Goal: Transaction & Acquisition: Obtain resource

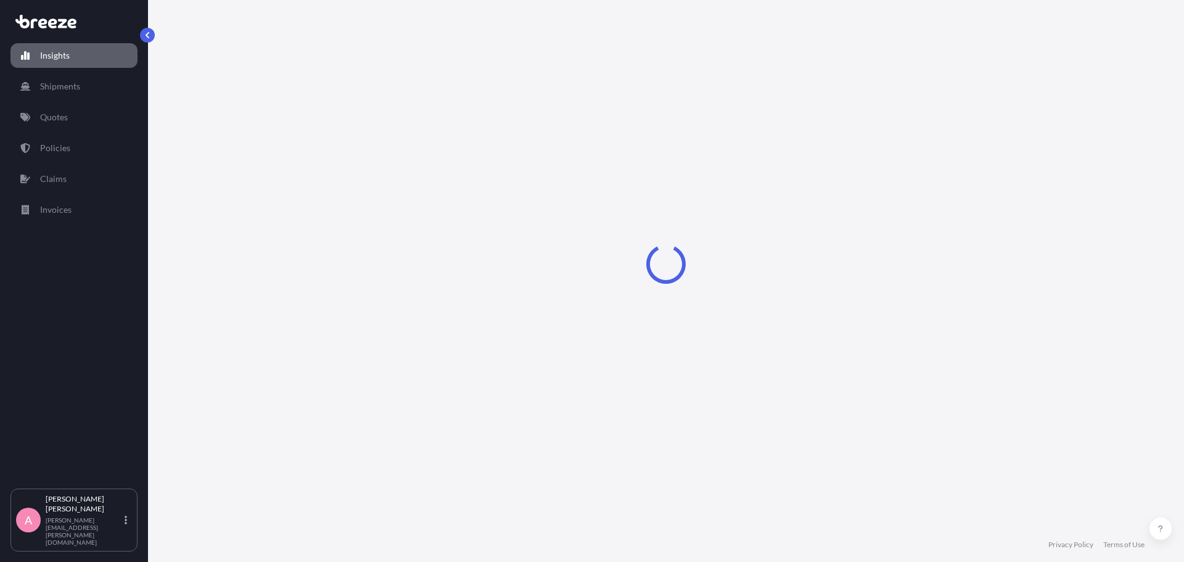
select select "2025"
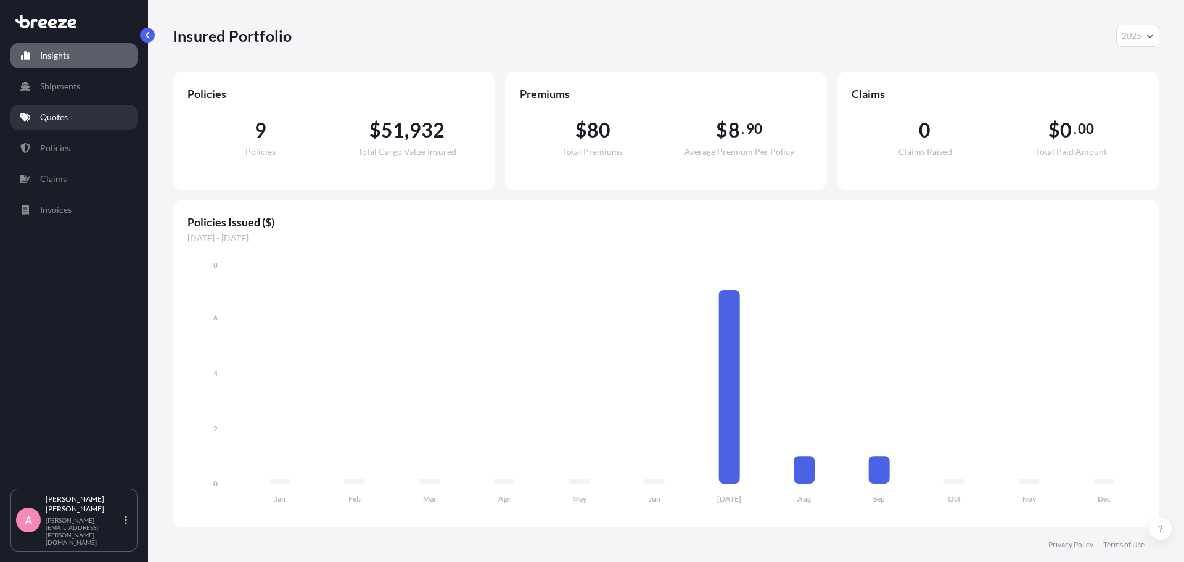
click at [66, 113] on p "Quotes" at bounding box center [54, 117] width 28 height 12
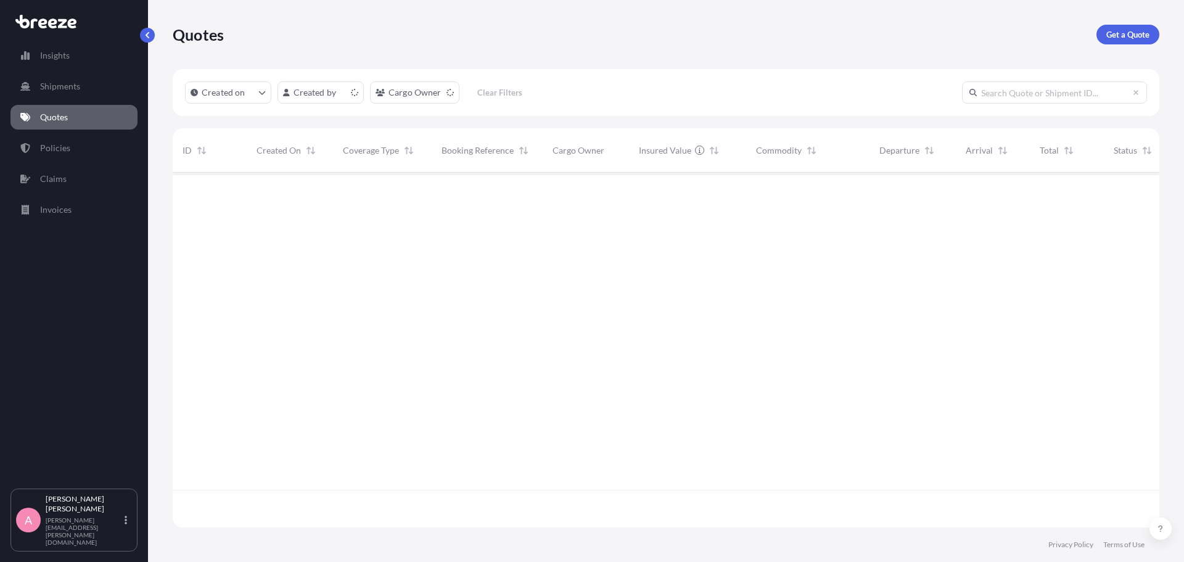
scroll to position [352, 977]
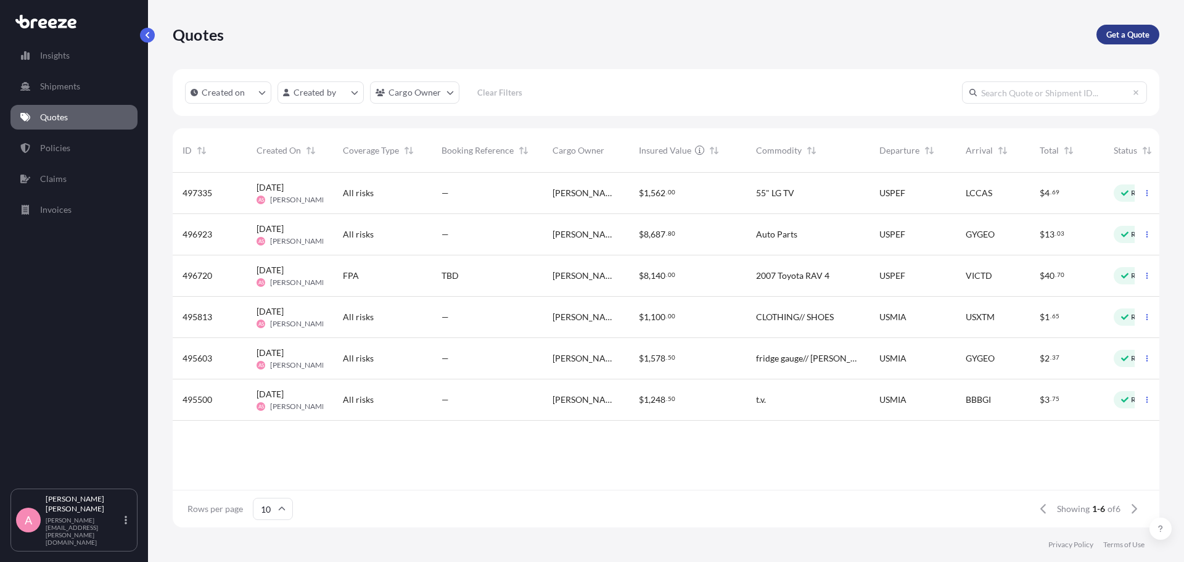
click at [1120, 36] on p "Get a Quote" at bounding box center [1127, 34] width 43 height 12
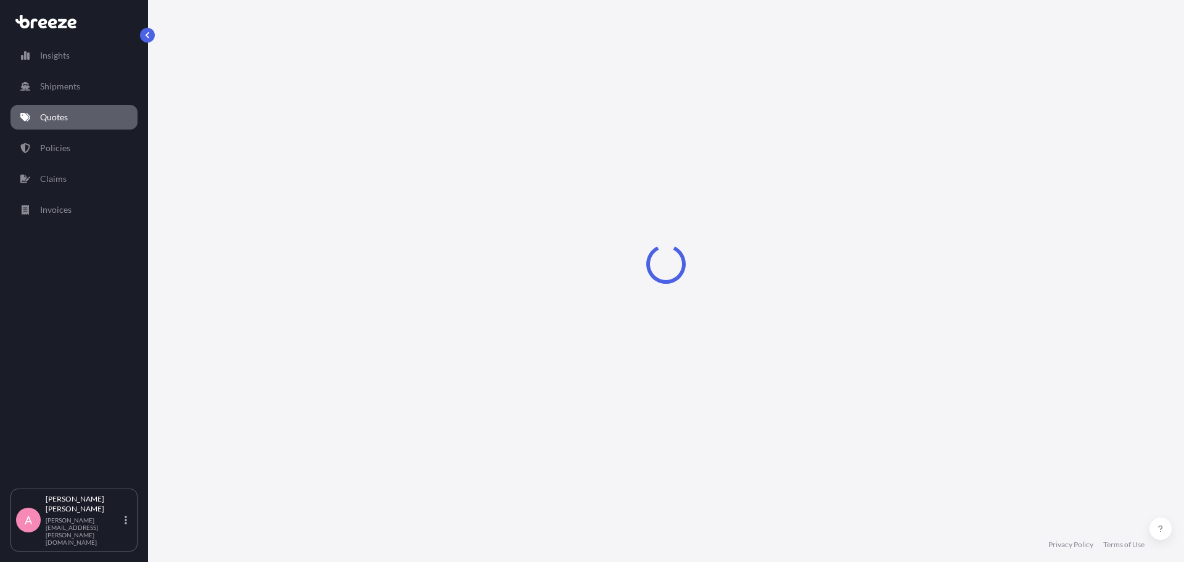
select select "Sea"
select select "1"
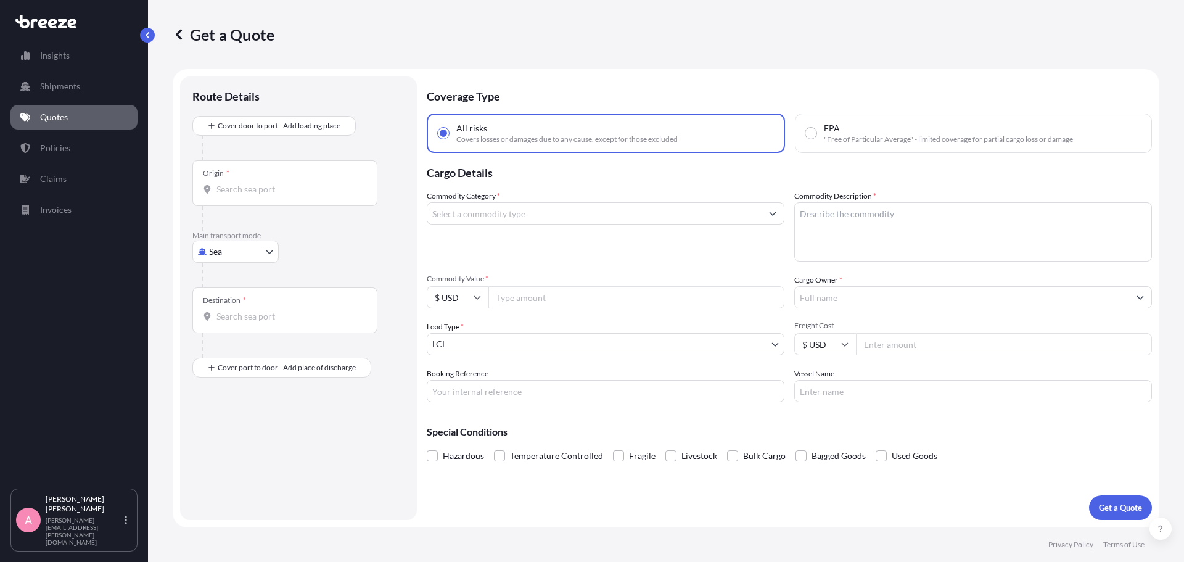
click at [839, 216] on textarea "Commodity Description *" at bounding box center [973, 231] width 358 height 59
click at [567, 220] on input "Commodity Category *" at bounding box center [594, 213] width 334 height 22
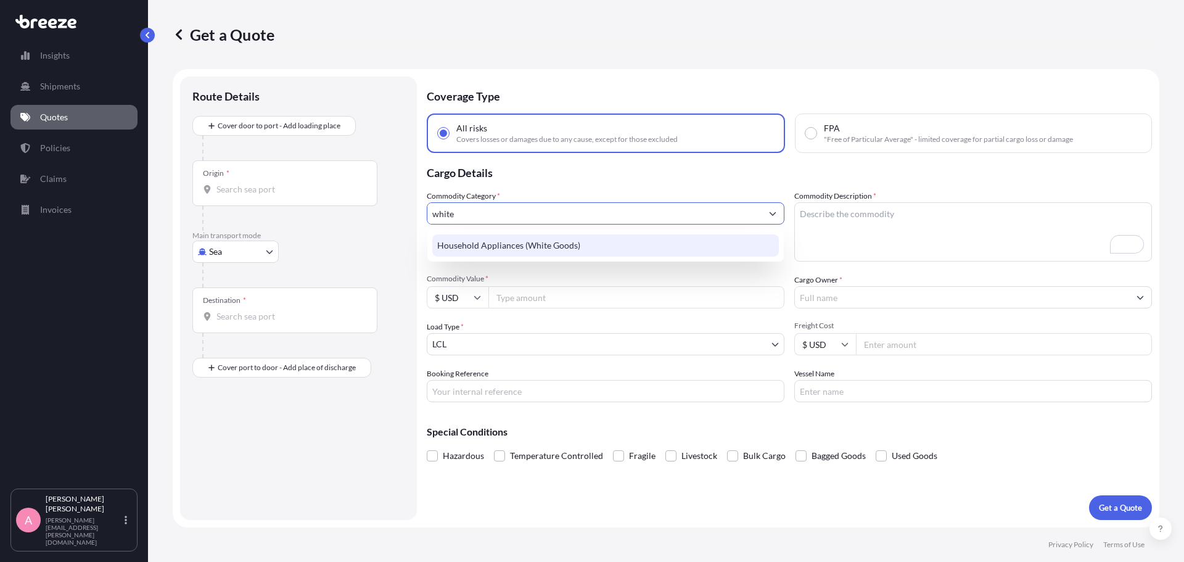
click at [550, 243] on div "Household Appliances (White Goods)" at bounding box center [605, 245] width 347 height 22
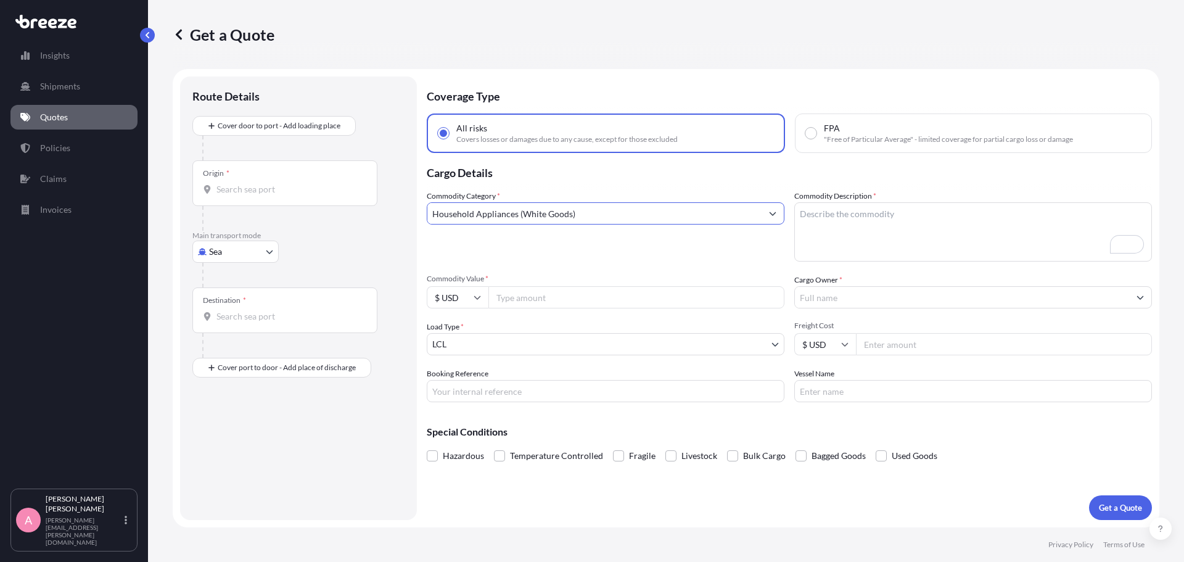
type input "Household Appliances (White Goods)"
click at [853, 226] on textarea "Commodity Description *" at bounding box center [973, 231] width 358 height 59
type textarea "w"
type textarea "Washer/Stove/TV/other hh items, tents, etc"
type input "5"
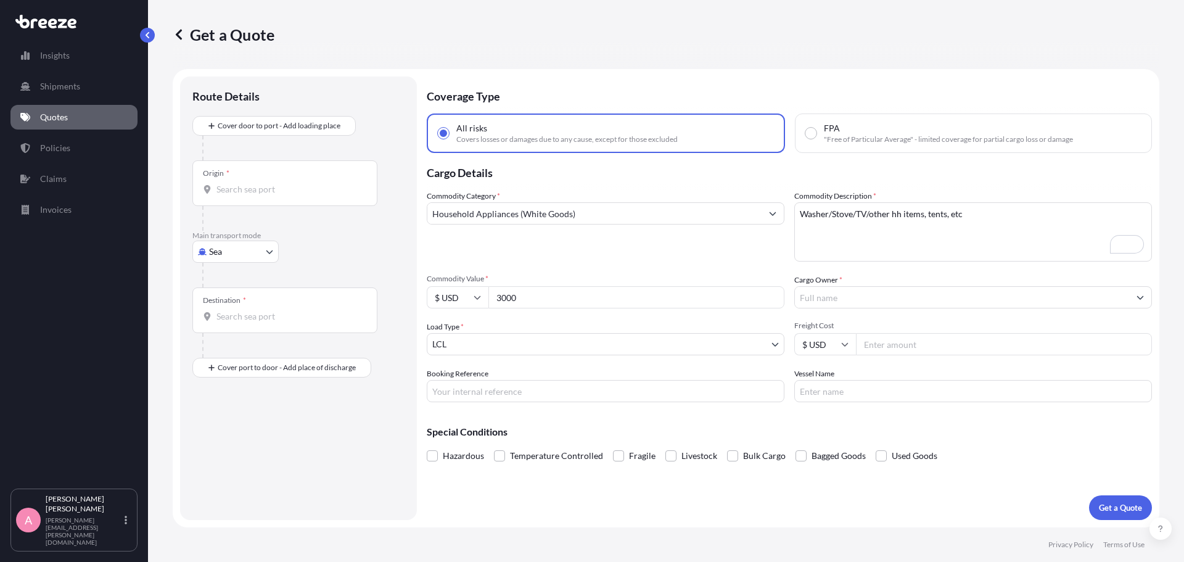
type input "3000"
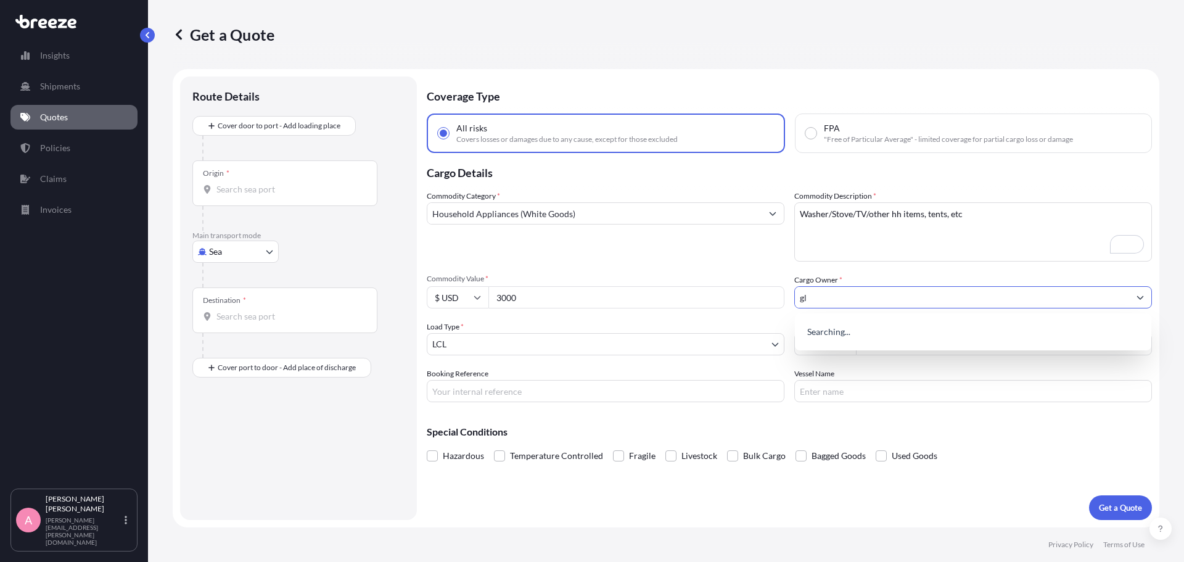
type input "g"
type input "[PERSON_NAME]"
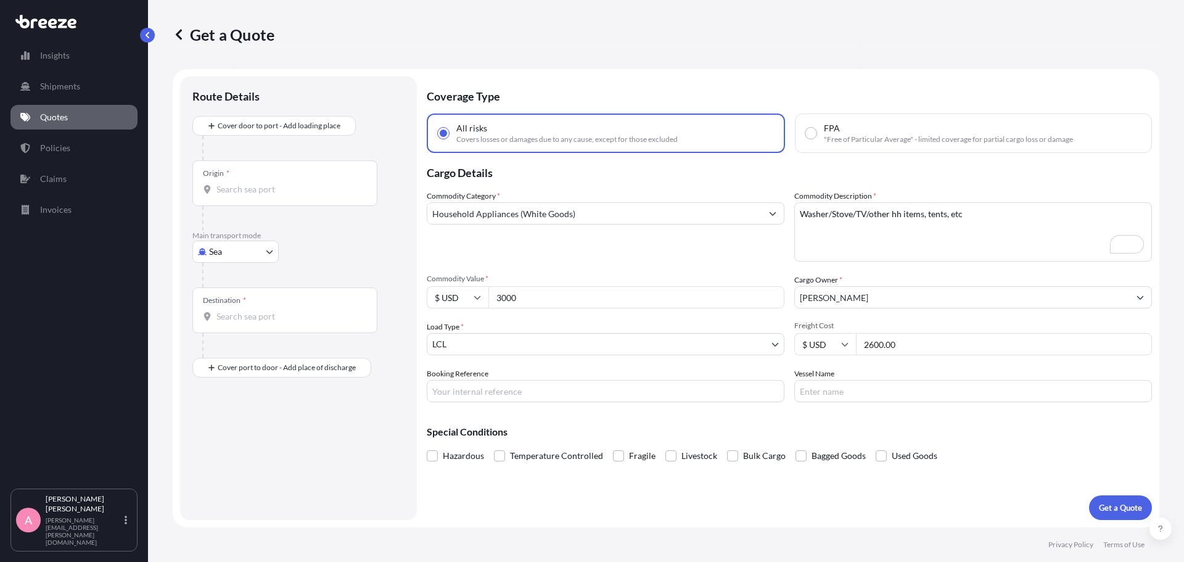
type input "2600.00"
click at [244, 186] on input "Origin *" at bounding box center [289, 189] width 146 height 12
type input "O"
click at [292, 186] on input "Origin *" at bounding box center [289, 189] width 146 height 12
type input "R"
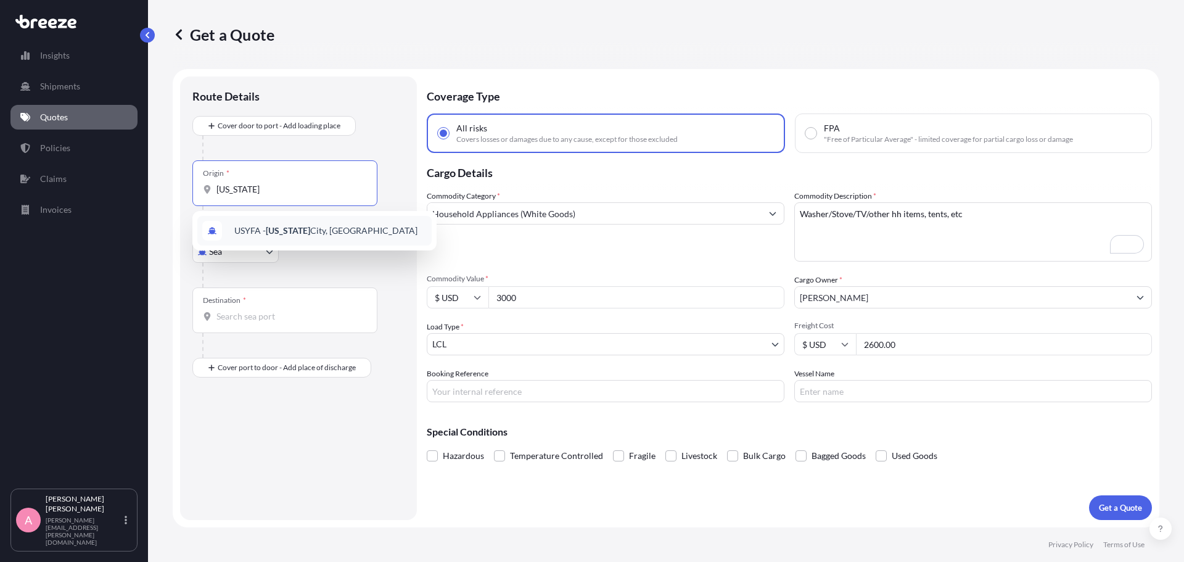
click at [297, 231] on span "USYFA - [US_STATE][GEOGRAPHIC_DATA], [GEOGRAPHIC_DATA]" at bounding box center [325, 230] width 183 height 12
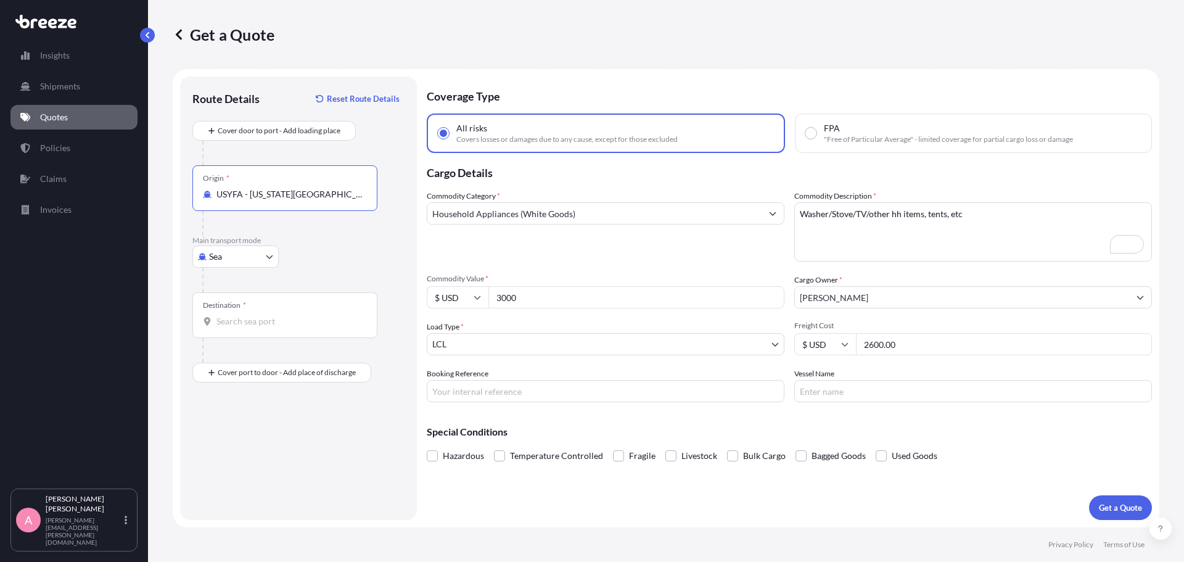
type input "USYFA - [US_STATE][GEOGRAPHIC_DATA], [GEOGRAPHIC_DATA]"
click at [298, 317] on input "Destination *" at bounding box center [289, 321] width 146 height 12
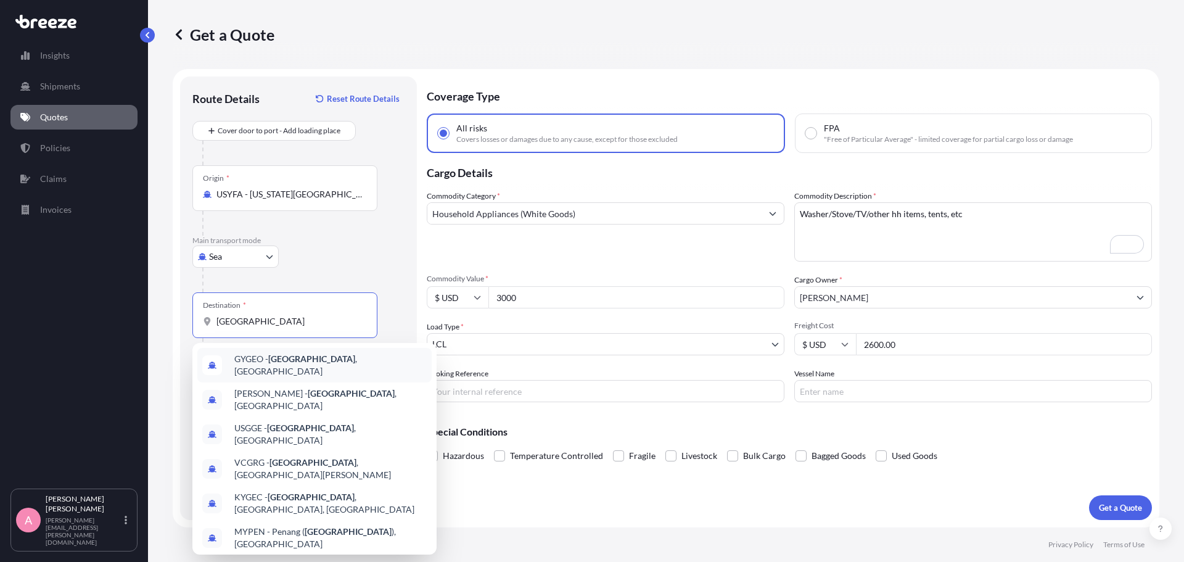
click at [276, 367] on span "GYGEO - [GEOGRAPHIC_DATA] , [GEOGRAPHIC_DATA]" at bounding box center [330, 365] width 192 height 25
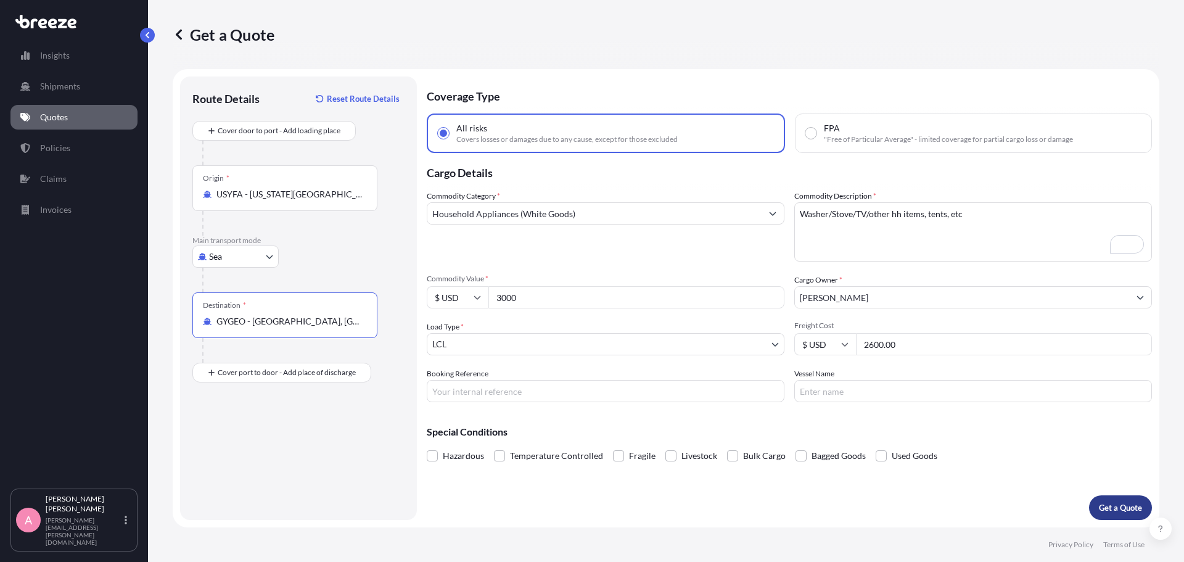
type input "GYGEO - [GEOGRAPHIC_DATA], [GEOGRAPHIC_DATA]"
click at [1110, 503] on p "Get a Quote" at bounding box center [1120, 507] width 43 height 12
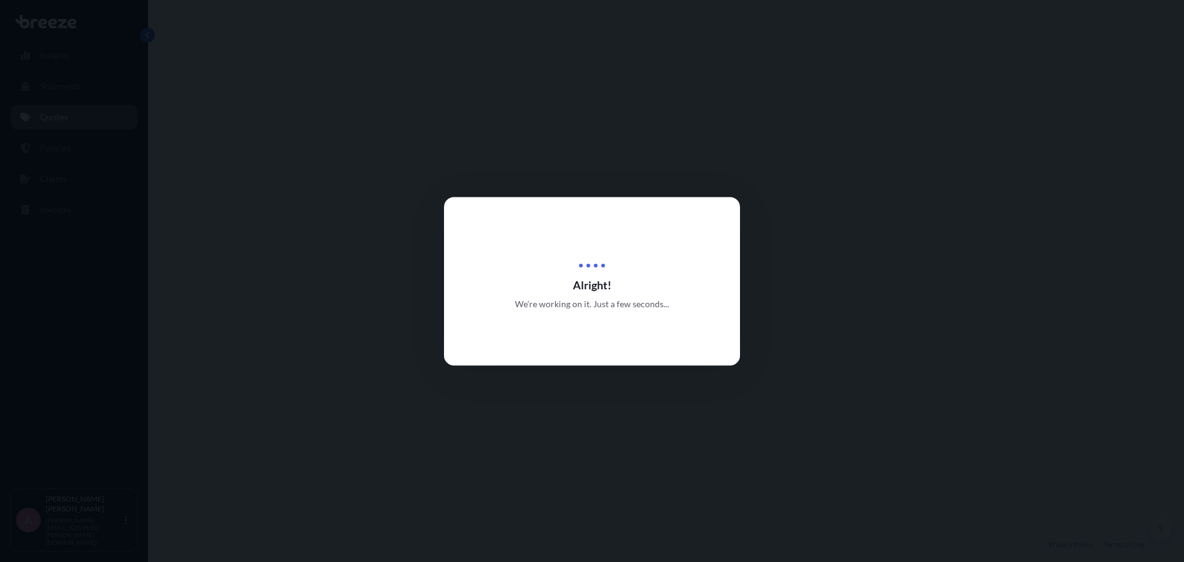
select select "Sea"
select select "1"
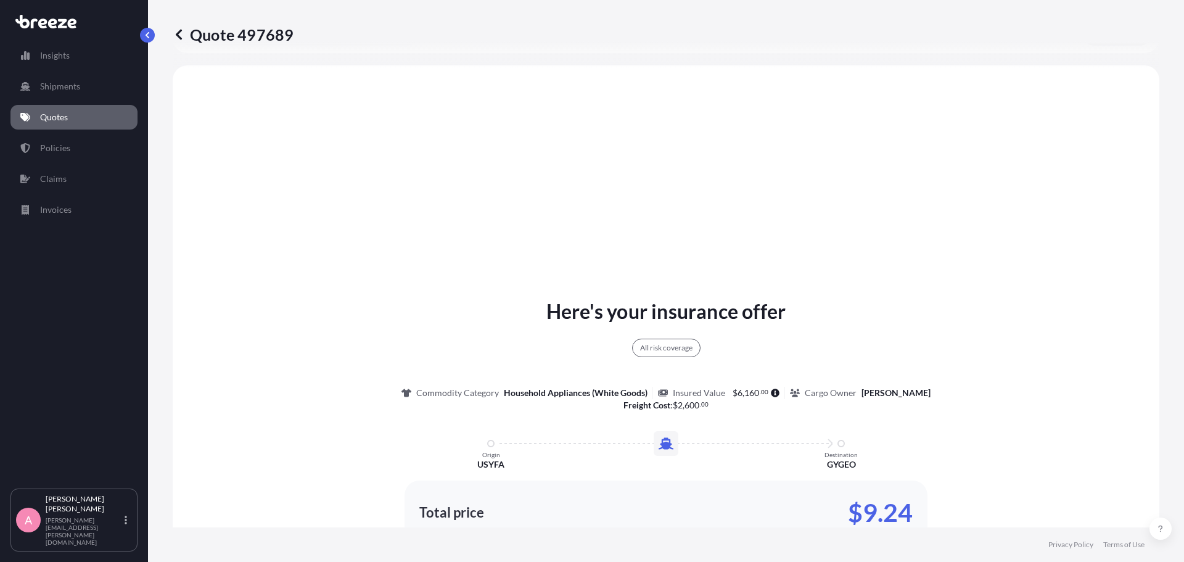
scroll to position [448, 0]
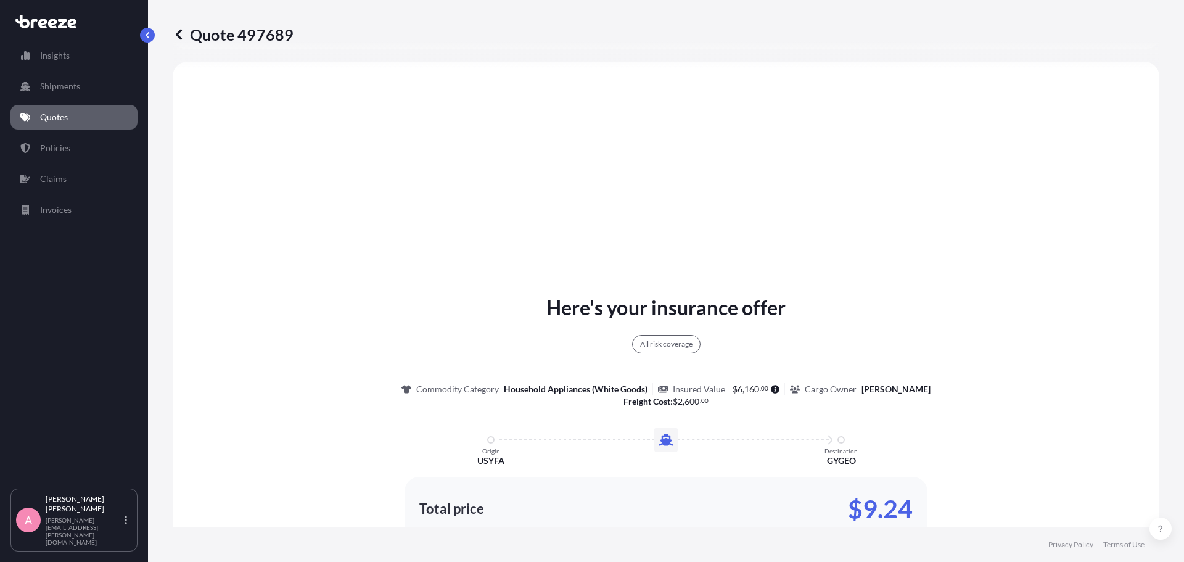
click at [430, 282] on div "Here's your insurance offer All risk coverage Commodity Category Household Appl…" at bounding box center [666, 455] width 952 height 752
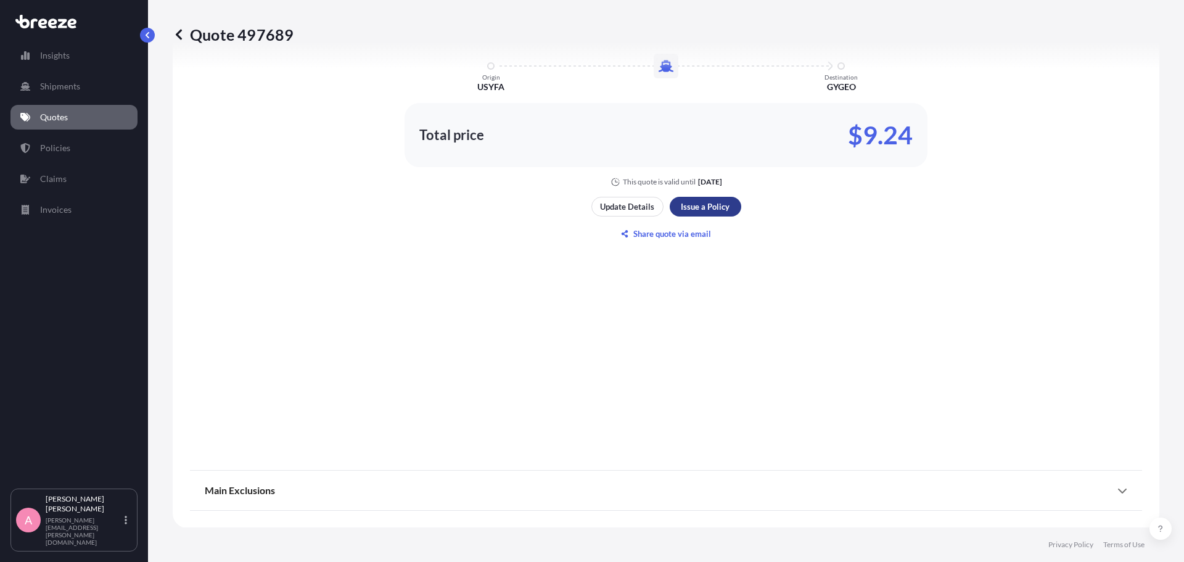
scroll to position [822, 0]
click at [626, 200] on p "Update Details" at bounding box center [627, 206] width 54 height 12
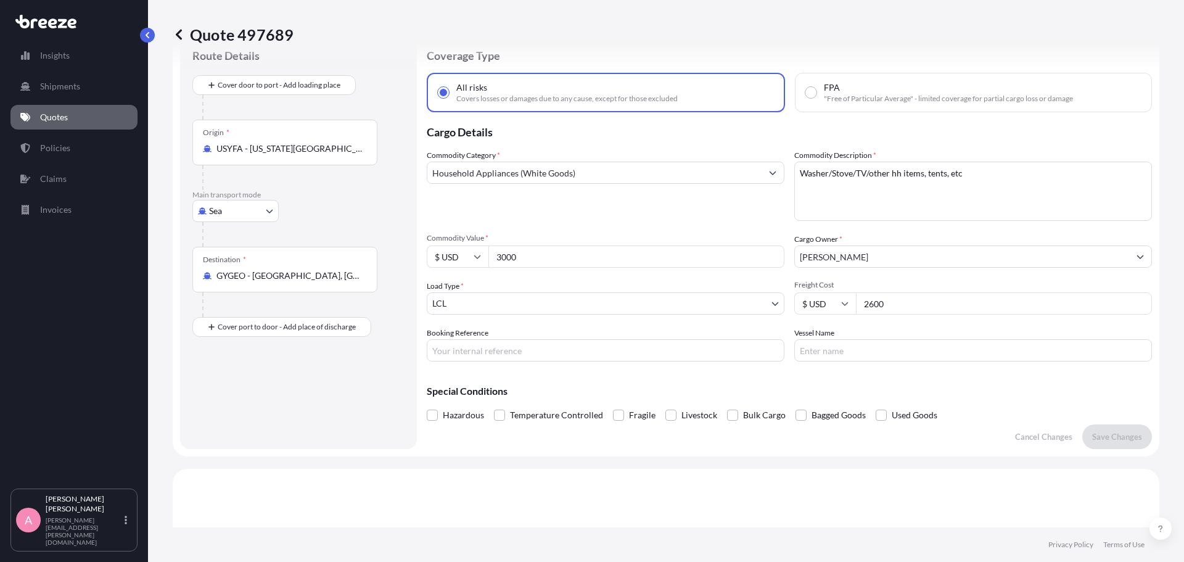
scroll to position [20, 0]
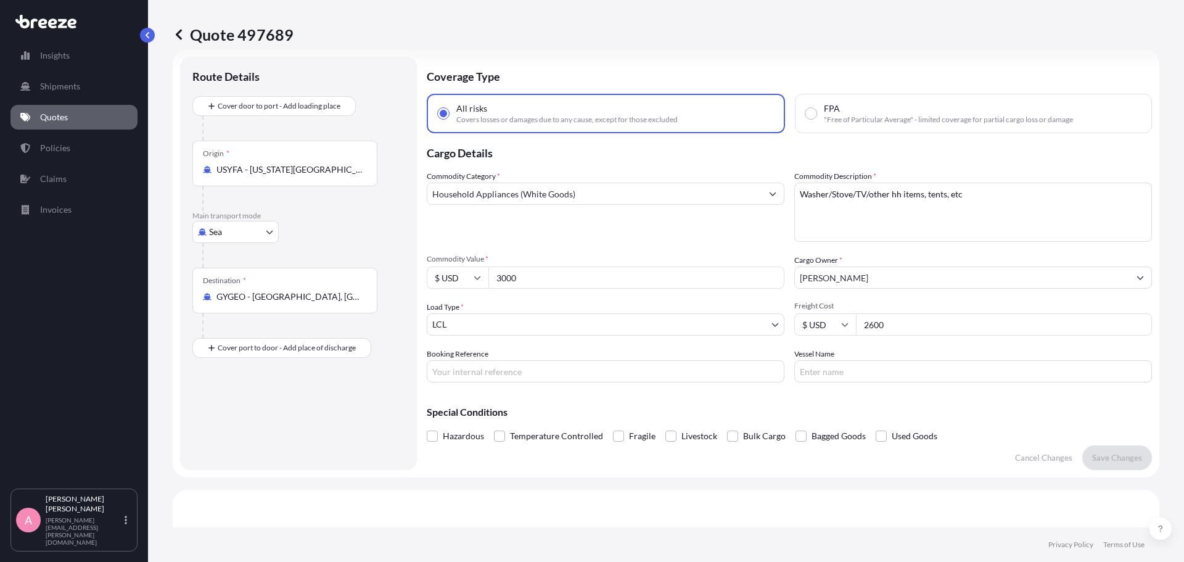
drag, startPoint x: 499, startPoint y: 279, endPoint x: 508, endPoint y: 271, distance: 11.8
click at [503, 275] on input "3000" at bounding box center [636, 277] width 296 height 22
type input "5000"
click at [1092, 454] on p "Save Changes" at bounding box center [1117, 457] width 50 height 12
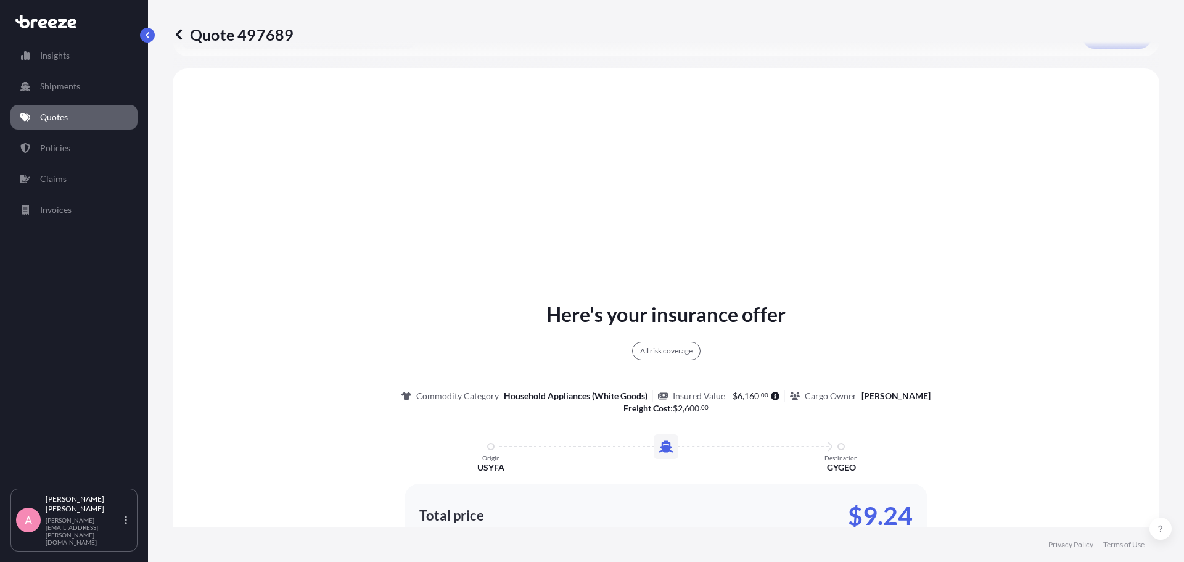
scroll to position [448, 0]
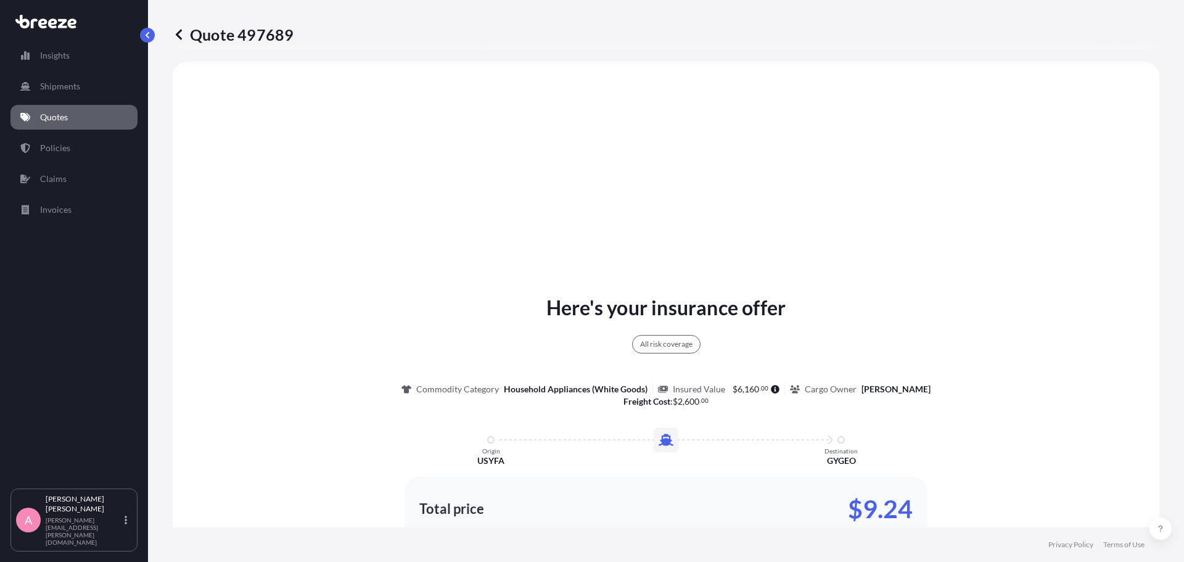
select select "Sea"
select select "1"
click at [400, 441] on div "Here's your insurance offer All risk coverage Commodity Category Household Appl…" at bounding box center [666, 427] width 952 height 268
click at [824, 160] on div "Here's your insurance offer All risk coverage Commodity Category Household Appl…" at bounding box center [666, 455] width 952 height 752
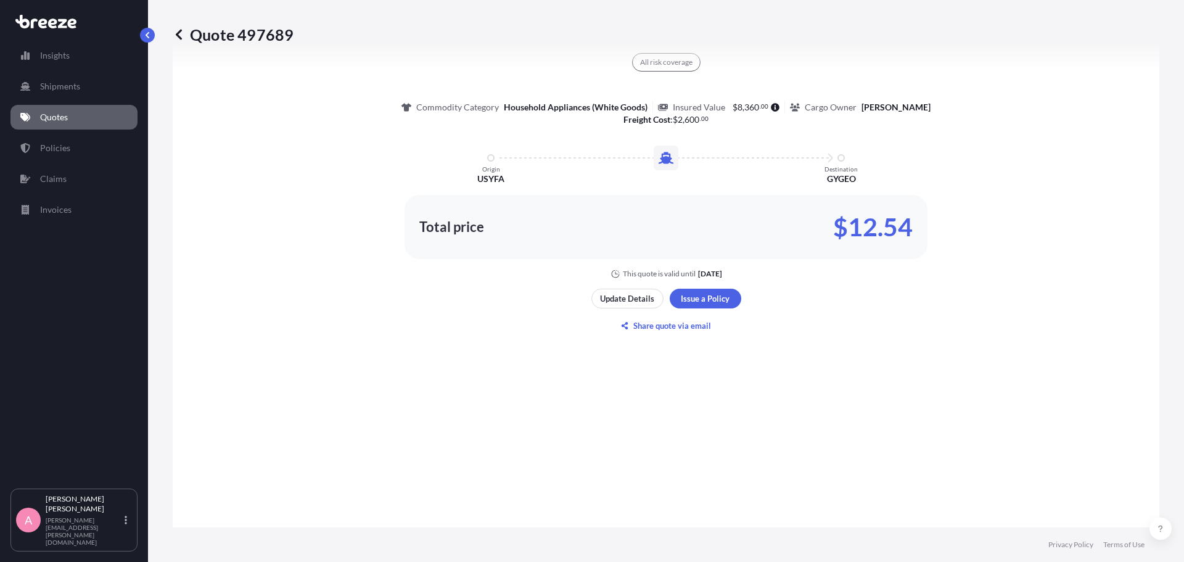
scroll to position [760, 0]
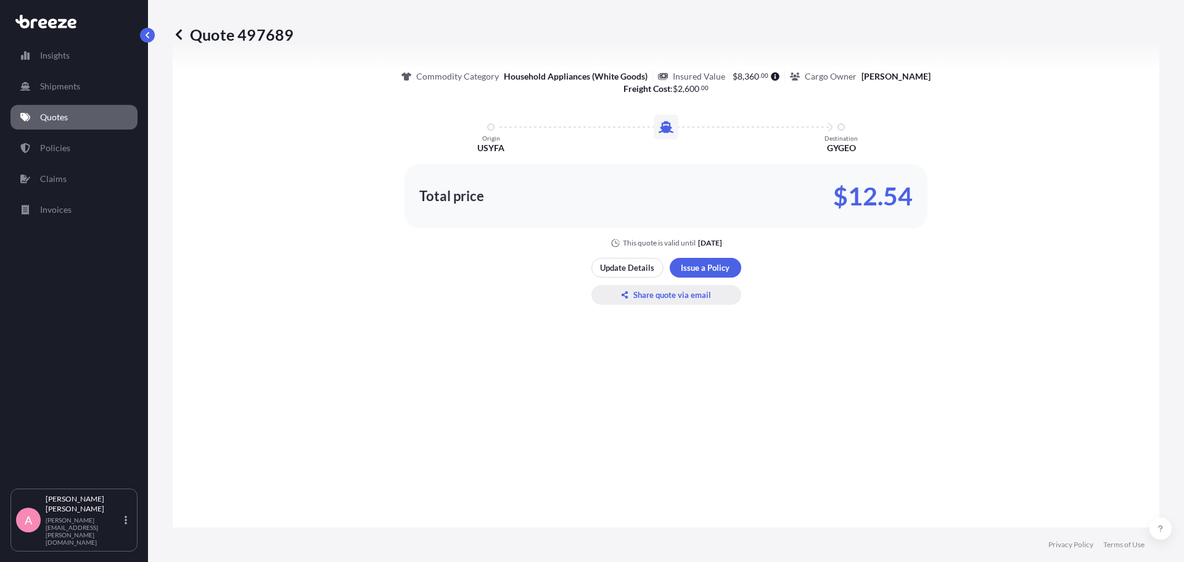
click at [638, 295] on p "Share quote via email" at bounding box center [672, 295] width 78 height 12
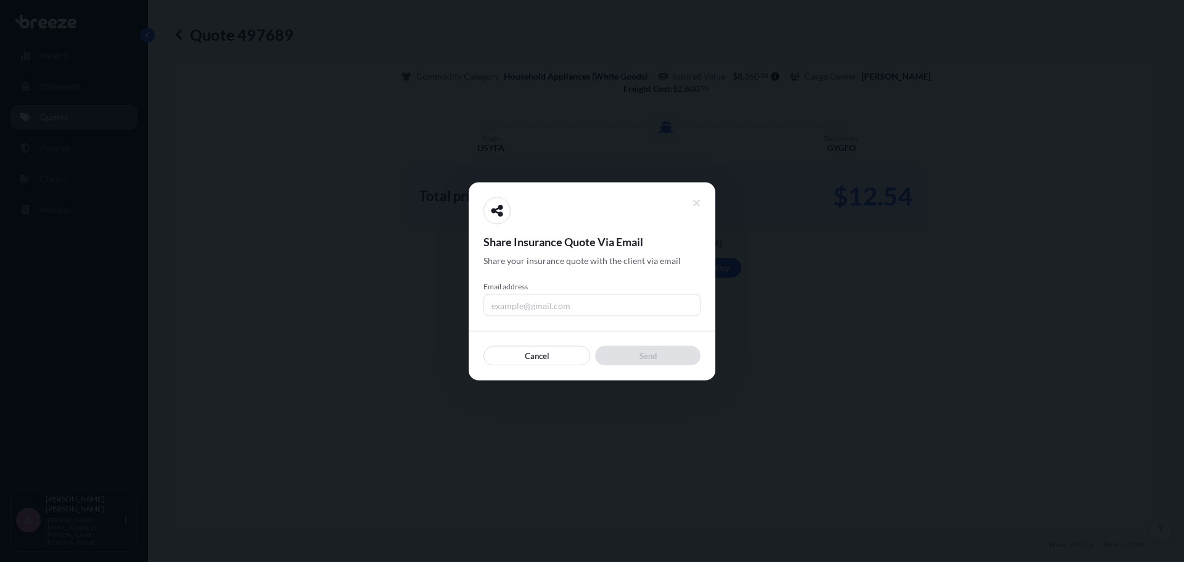
click at [641, 305] on input "Email address" at bounding box center [591, 304] width 217 height 22
type input "[PERSON_NAME][EMAIL_ADDRESS][PERSON_NAME][DOMAIN_NAME]"
